Goal: Find contact information: Find contact information

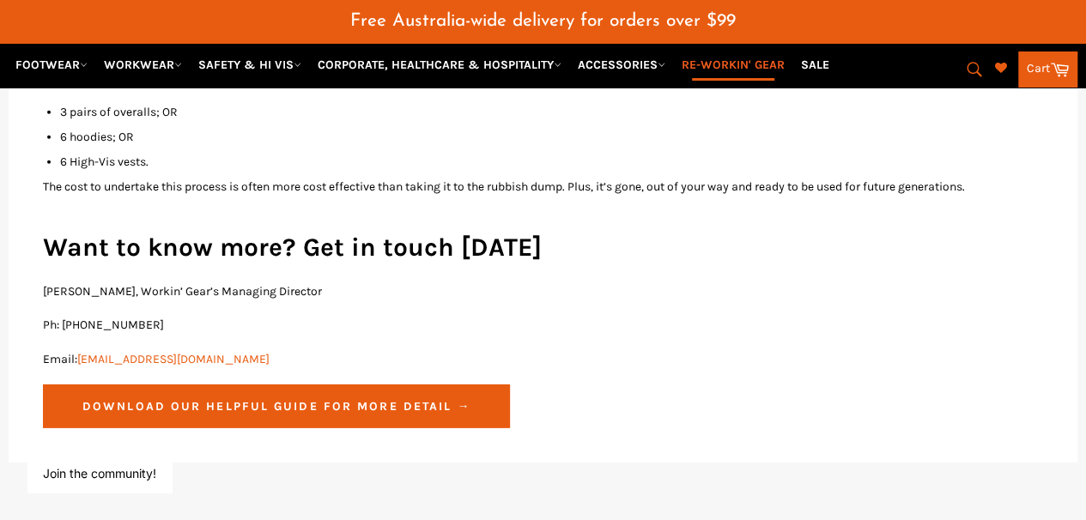
scroll to position [2491, 0]
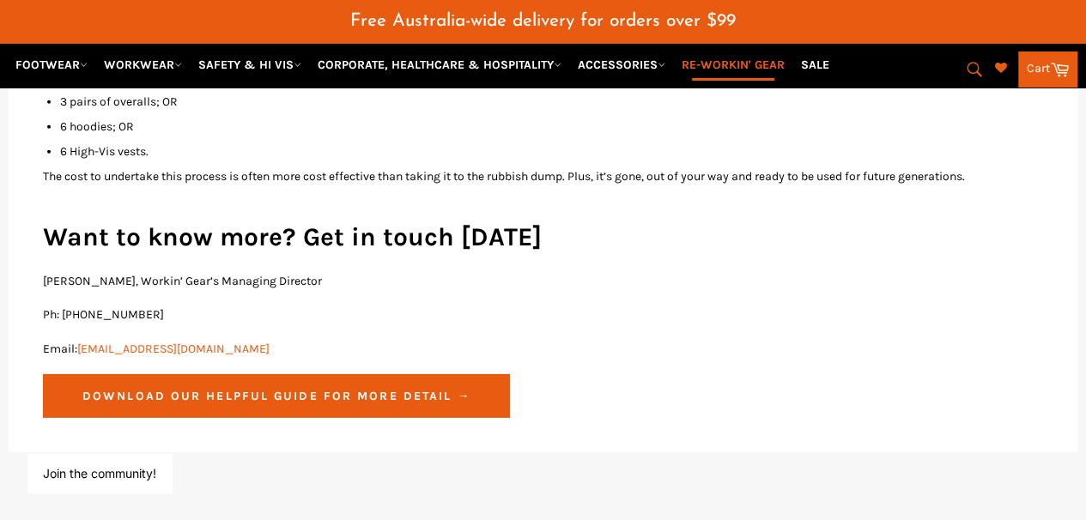
click at [276, 379] on link "Download our helpful guide for more detail →" at bounding box center [276, 396] width 467 height 44
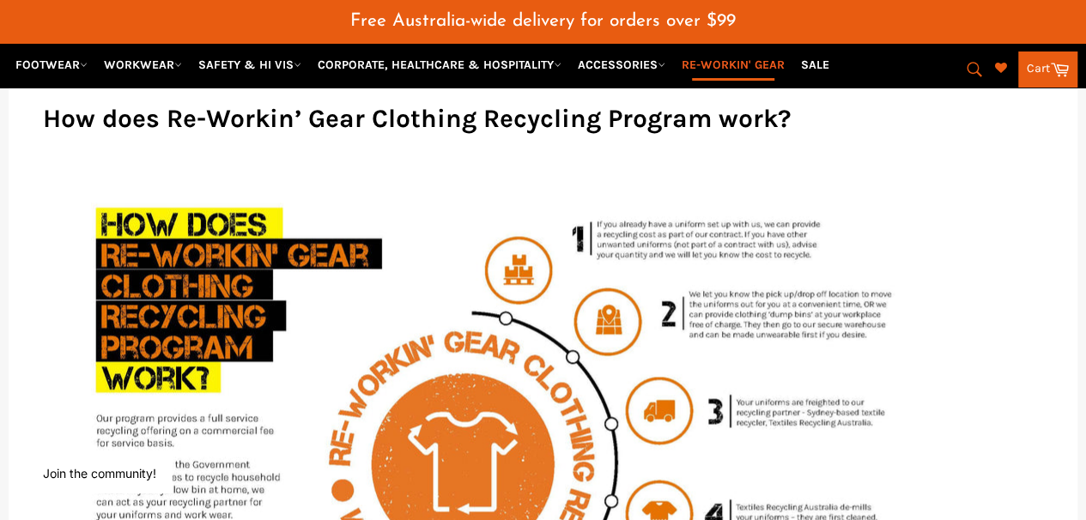
scroll to position [946, 0]
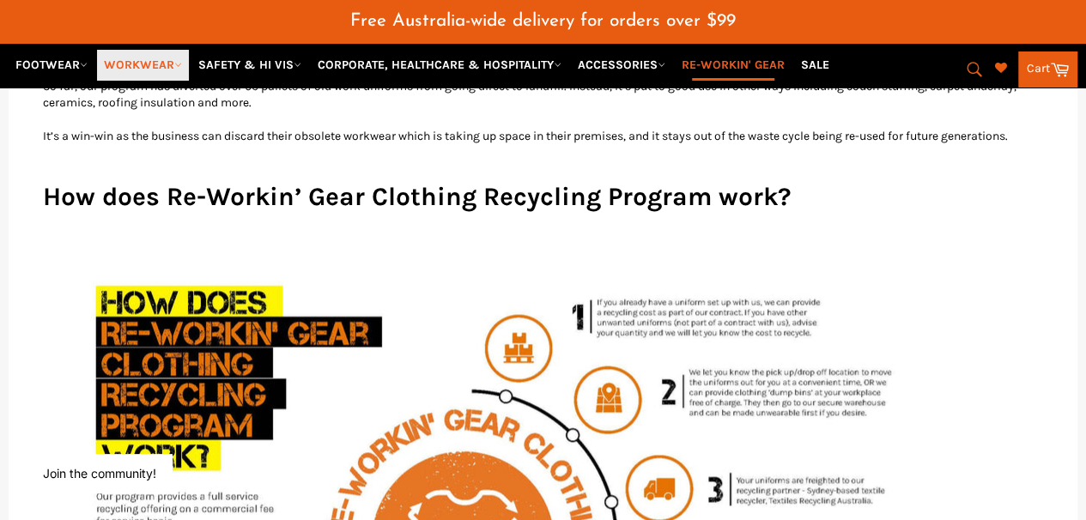
click at [169, 67] on link "WORKWEAR" at bounding box center [143, 65] width 92 height 30
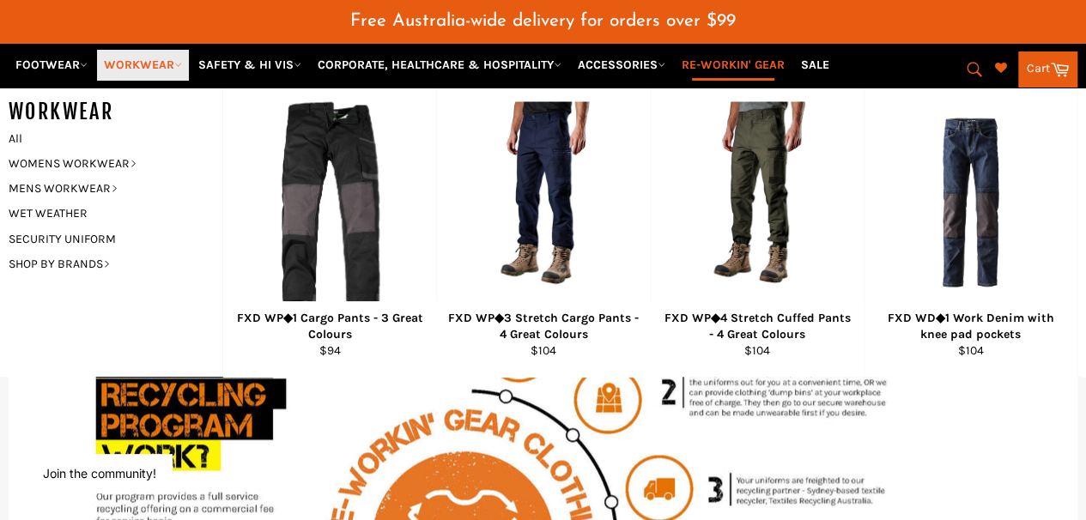
click at [169, 67] on link "WORKWEAR" at bounding box center [143, 65] width 92 height 30
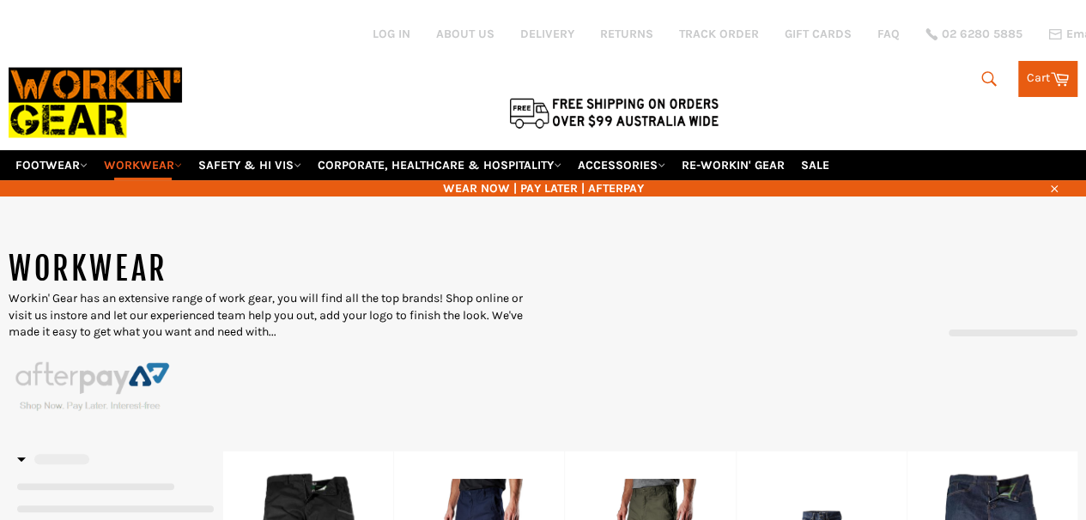
select select "******"
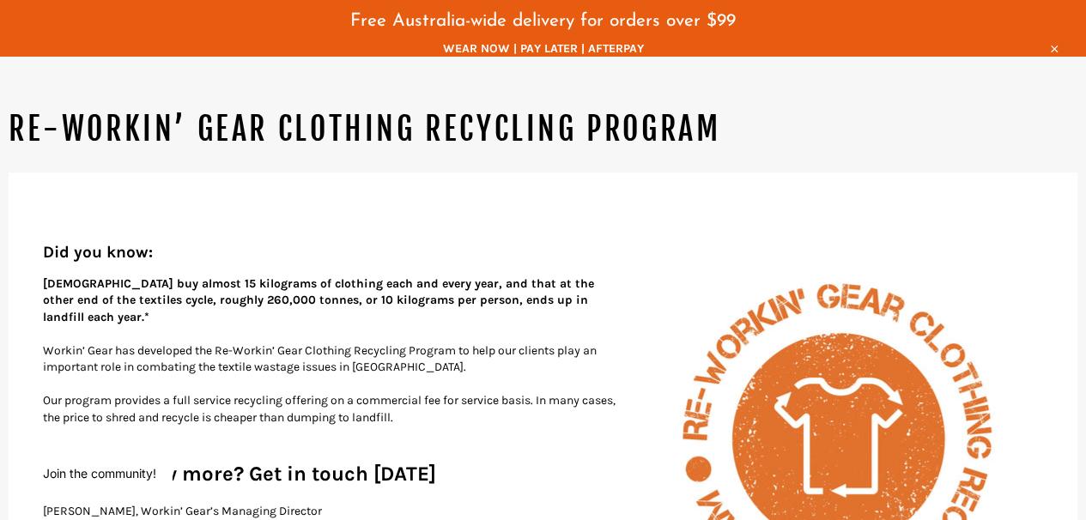
scroll to position [228, 0]
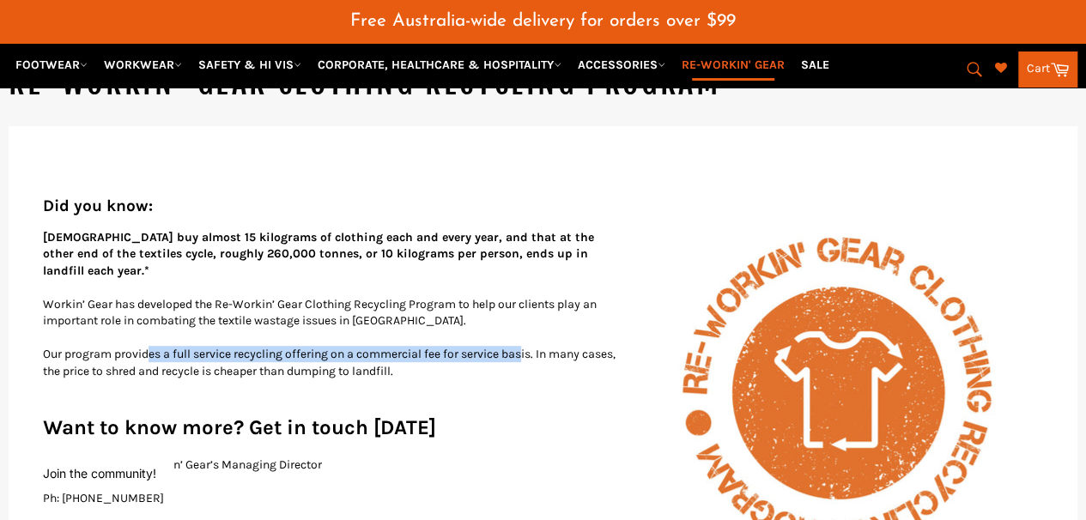
drag, startPoint x: 150, startPoint y: 319, endPoint x: 532, endPoint y: 324, distance: 382.0
click at [532, 346] on p "Our program provides a full service recycling offering on a commercial fee for …" at bounding box center [543, 362] width 1000 height 33
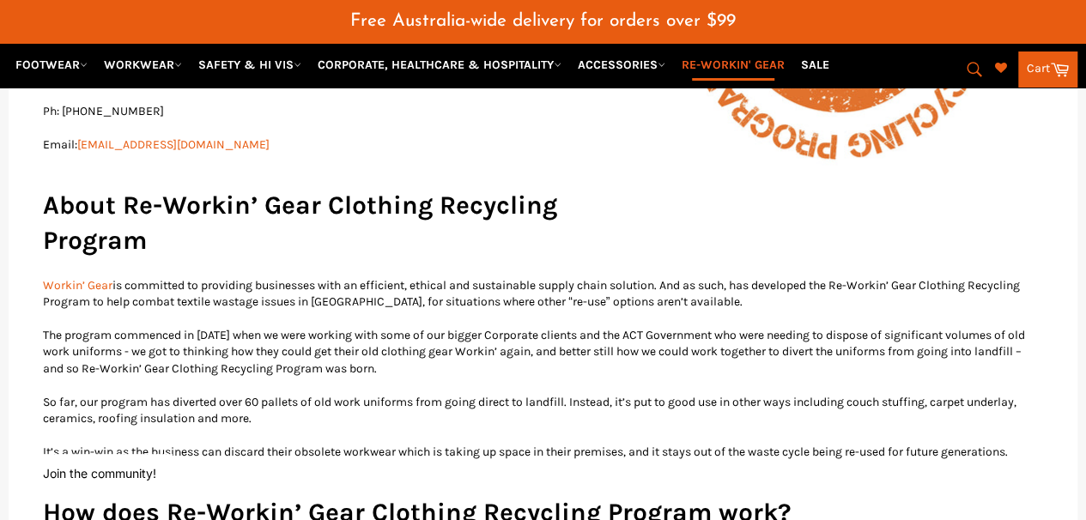
scroll to position [629, 0]
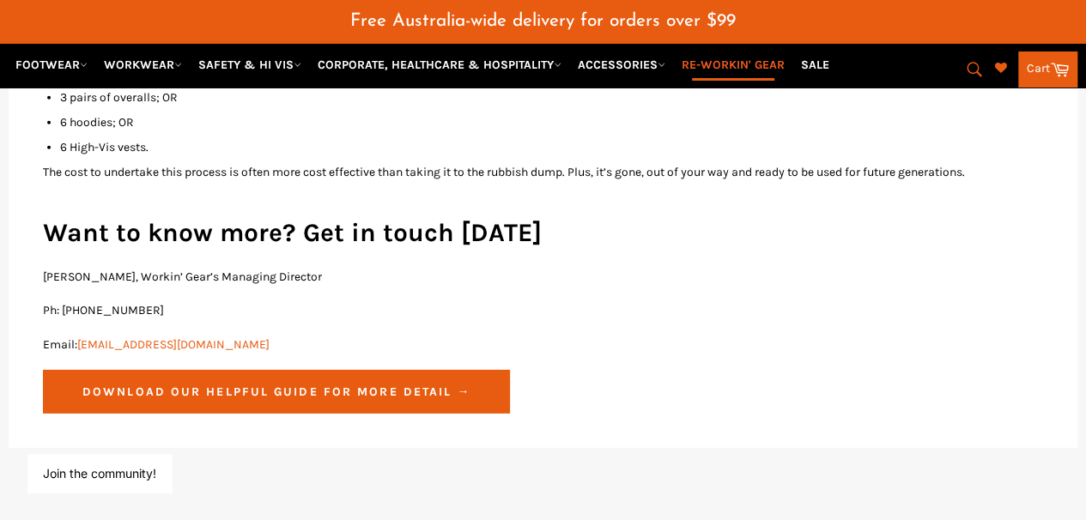
scroll to position [2502, 0]
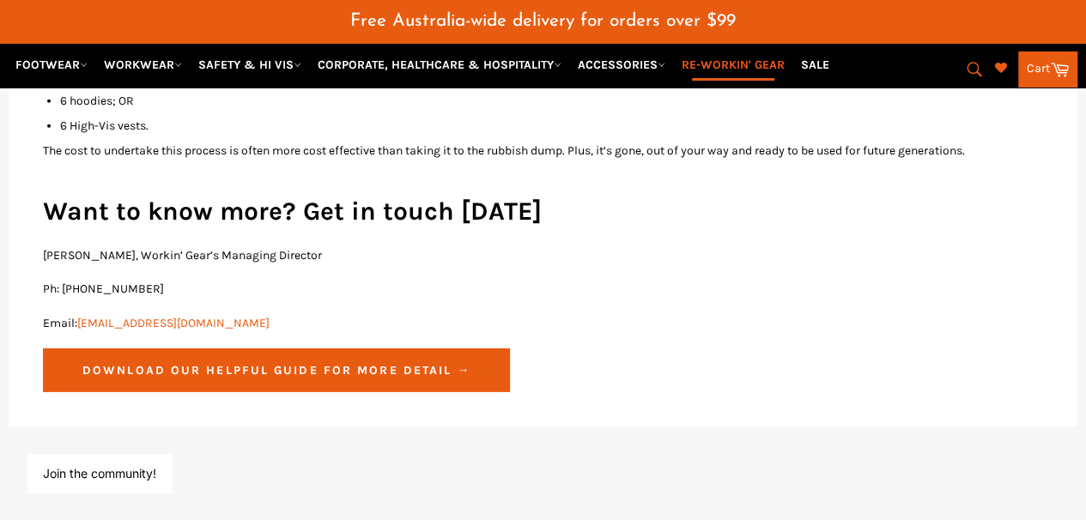
click at [278, 349] on link "Download our helpful guide for more detail →" at bounding box center [276, 371] width 467 height 44
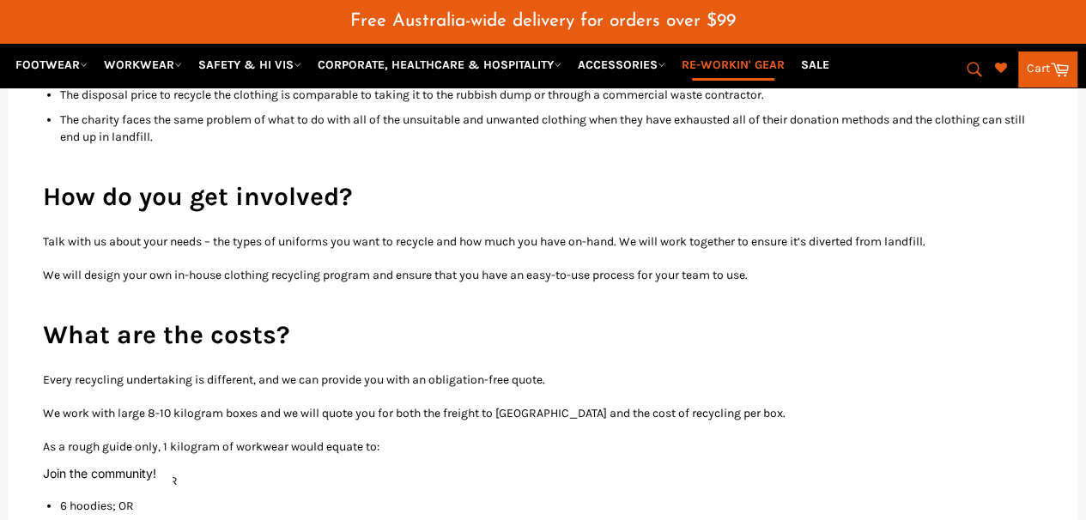
scroll to position [2101, 0]
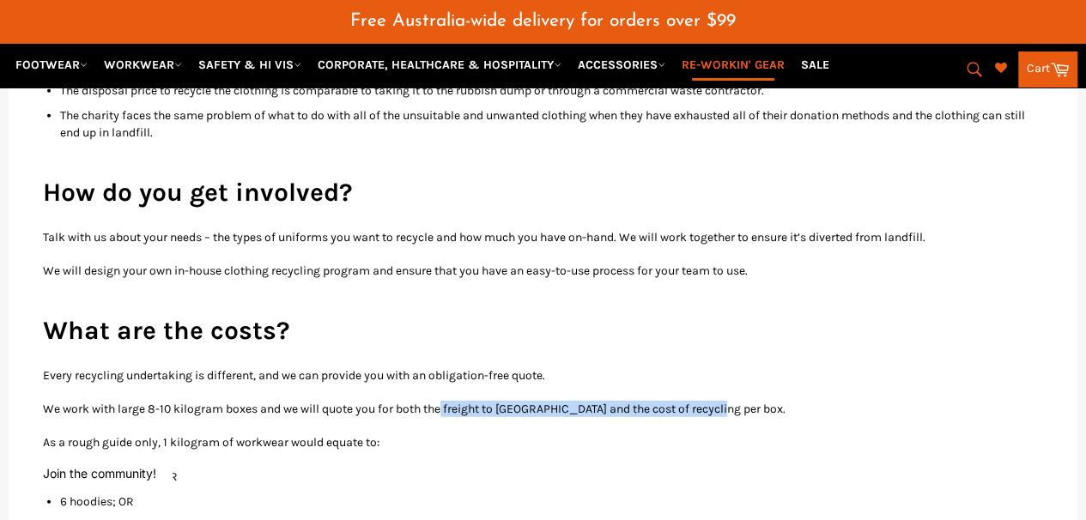
drag, startPoint x: 447, startPoint y: 373, endPoint x: 789, endPoint y: 378, distance: 341.7
click at [795, 401] on p "We work with large 8-10 kilogram boxes and we will quote you for both the freig…" at bounding box center [543, 409] width 1000 height 16
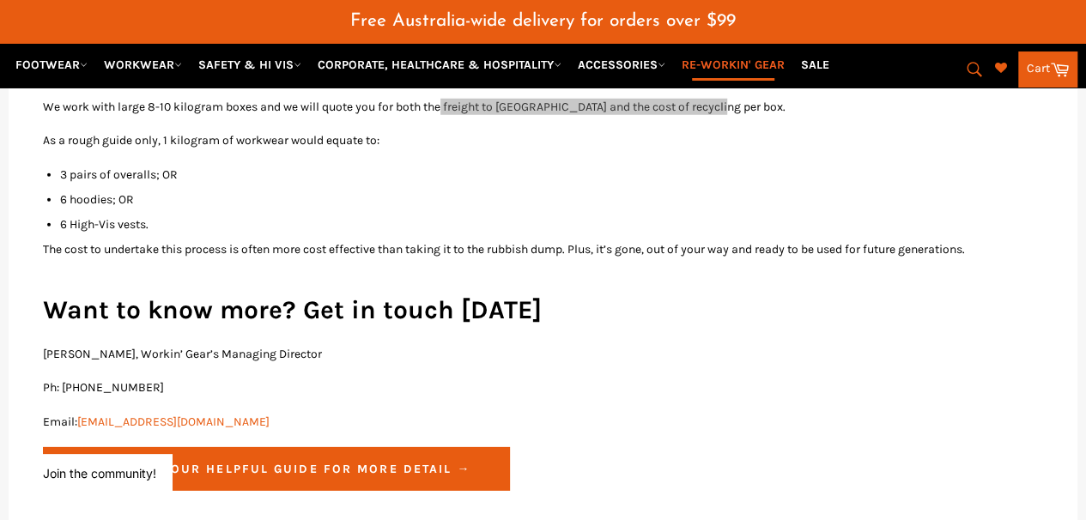
scroll to position [2445, 0]
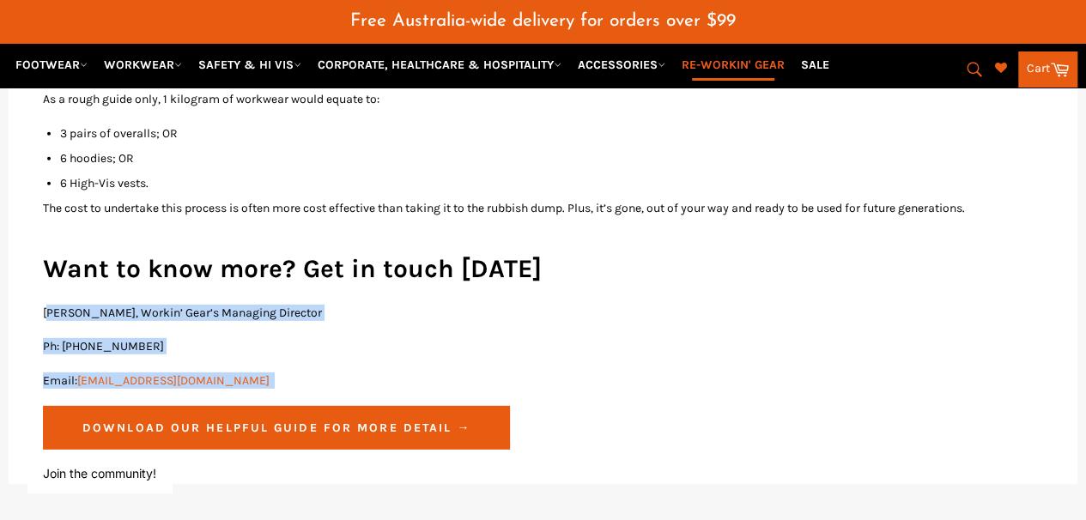
drag, startPoint x: 45, startPoint y: 278, endPoint x: 247, endPoint y: 328, distance: 207.8
copy div "eremy Archer, Workin’ Gear’s Managing Director Ph: (02) 6280 5885 Email: shop@w…"
